Goal: Information Seeking & Learning: Compare options

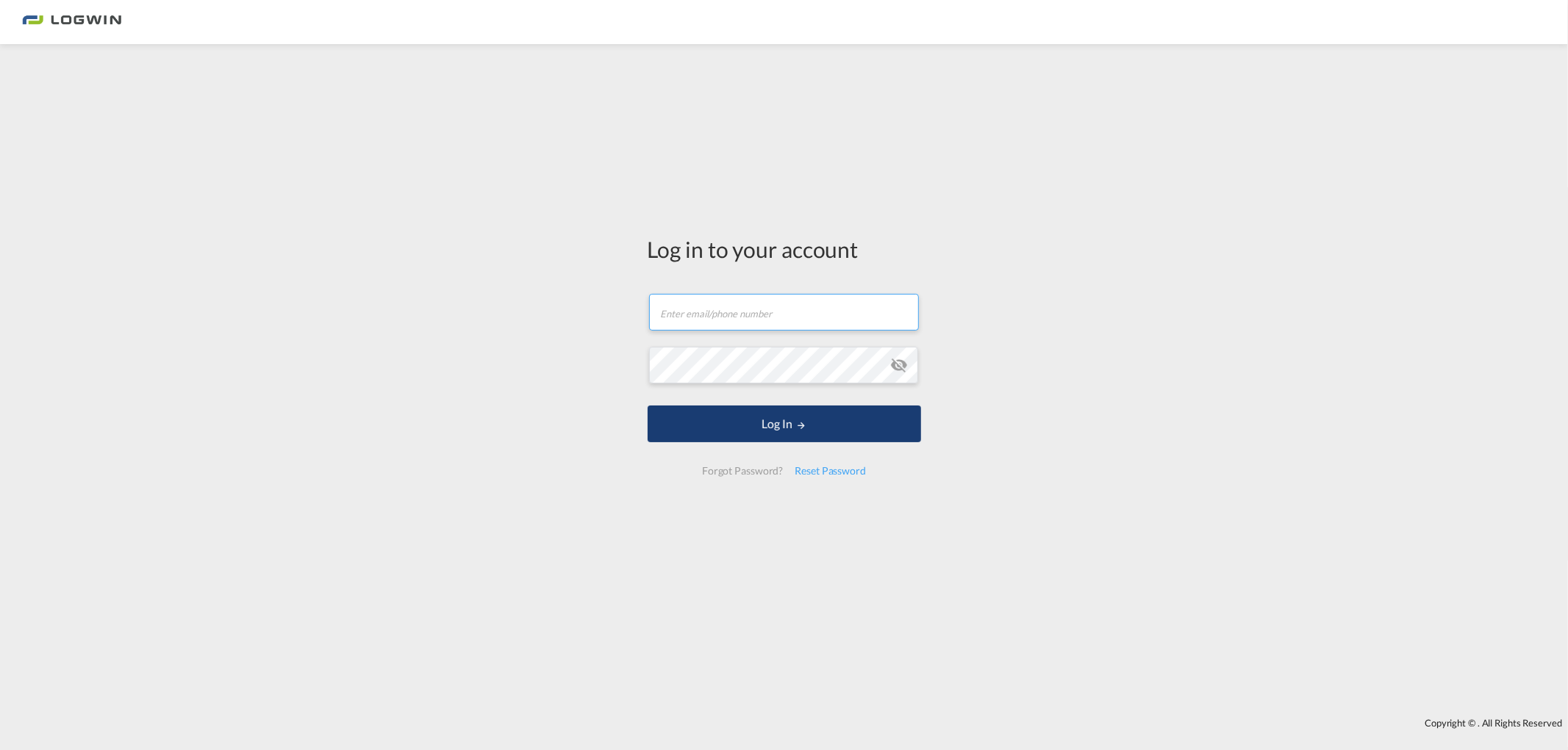
type input "[PERSON_NAME][EMAIL_ADDRESS][DOMAIN_NAME]"
click at [770, 417] on button "Log In" at bounding box center [784, 424] width 273 height 37
